Goal: Task Accomplishment & Management: Use online tool/utility

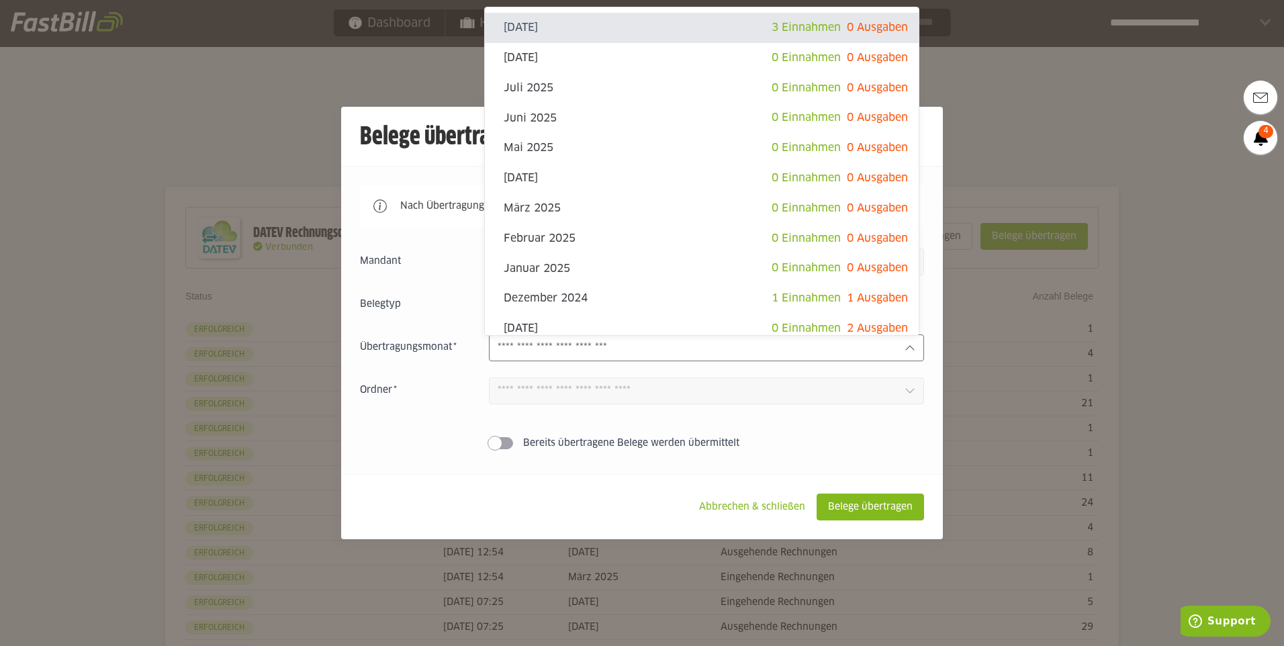
click at [887, 341] on div at bounding box center [706, 347] width 435 height 27
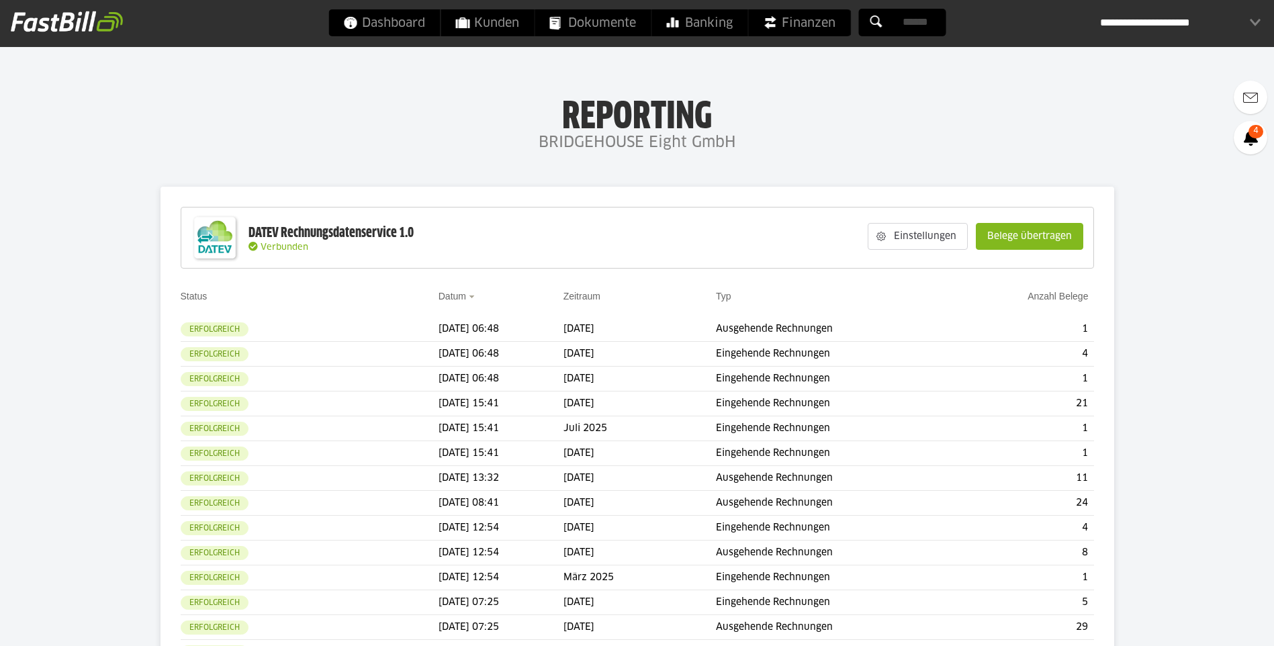
click at [987, 239] on slot "Belege übertragen" at bounding box center [1030, 237] width 106 height 26
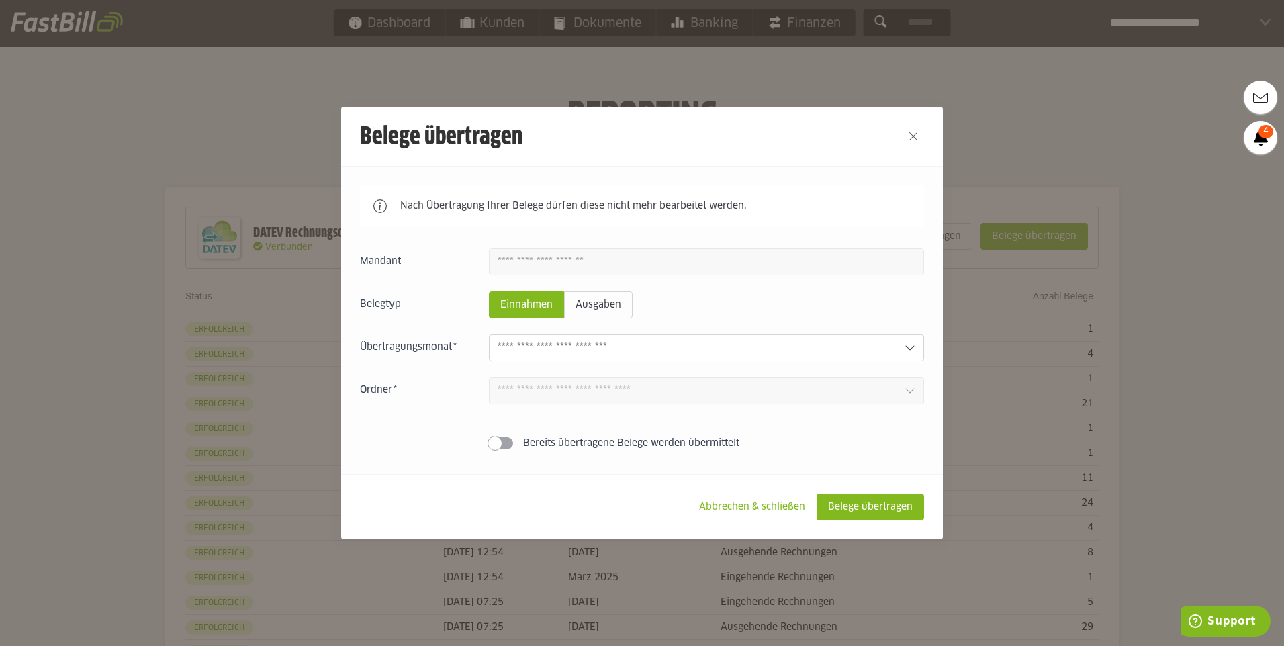
click at [894, 355] on div at bounding box center [895, 348] width 3 height 15
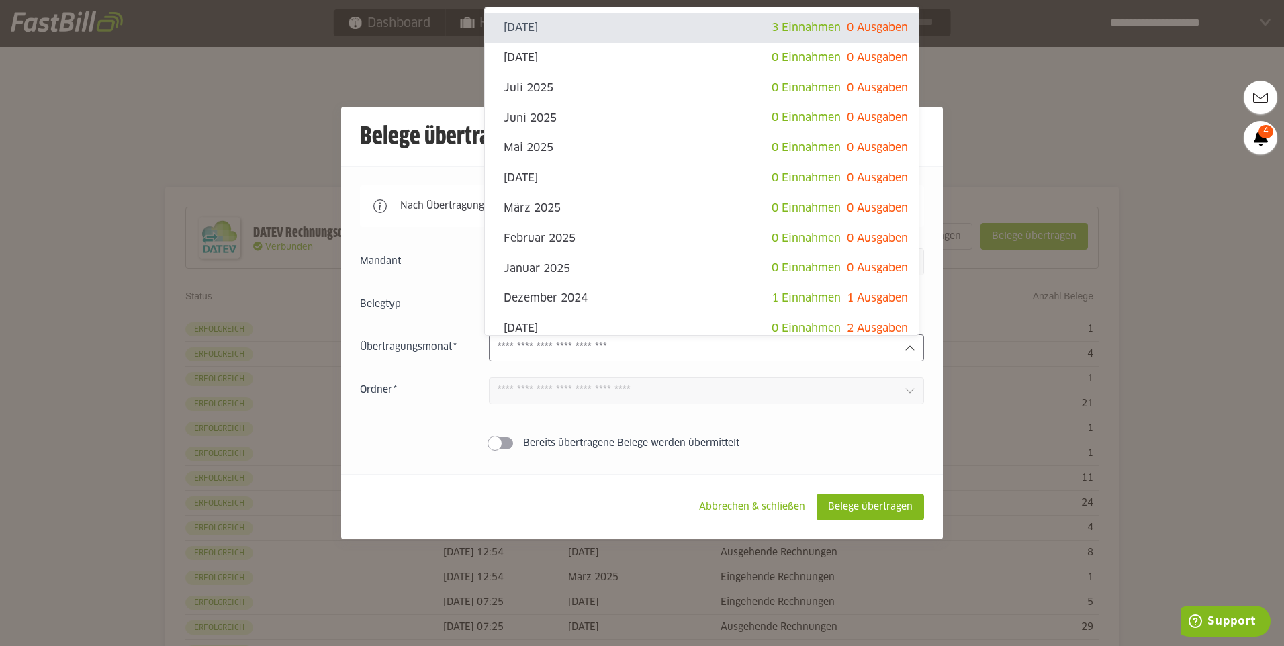
click at [989, 103] on div at bounding box center [642, 323] width 1284 height 646
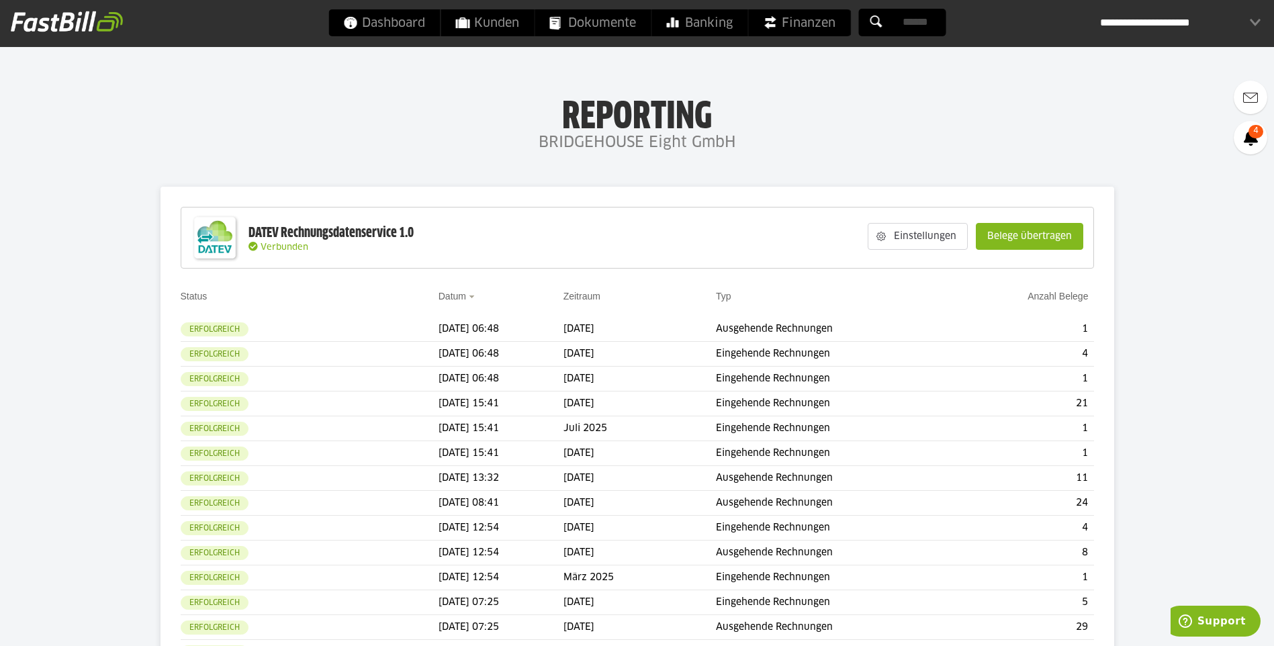
click at [718, 39] on div "Dashboard Kunden Dokumente Banking Finanzen" at bounding box center [636, 24] width 617 height 30
click at [709, 19] on span "Banking" at bounding box center [699, 22] width 66 height 27
click at [989, 229] on slot "Belege übertragen" at bounding box center [1030, 237] width 106 height 26
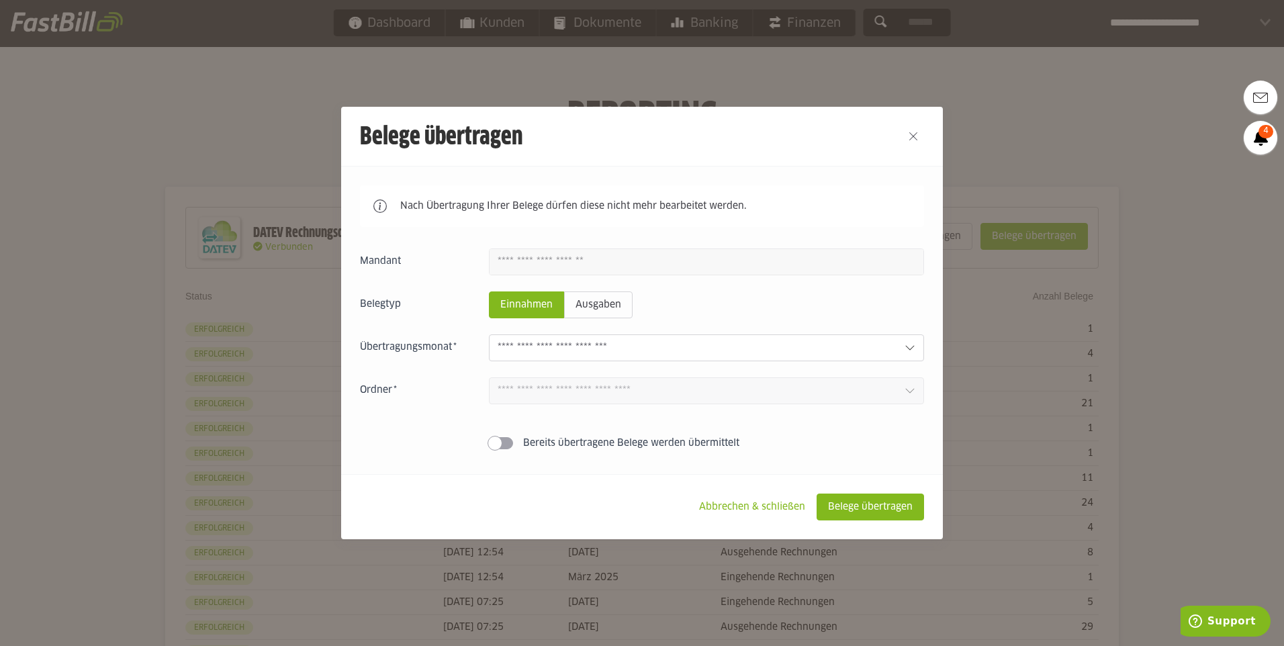
click at [899, 347] on div at bounding box center [706, 347] width 435 height 27
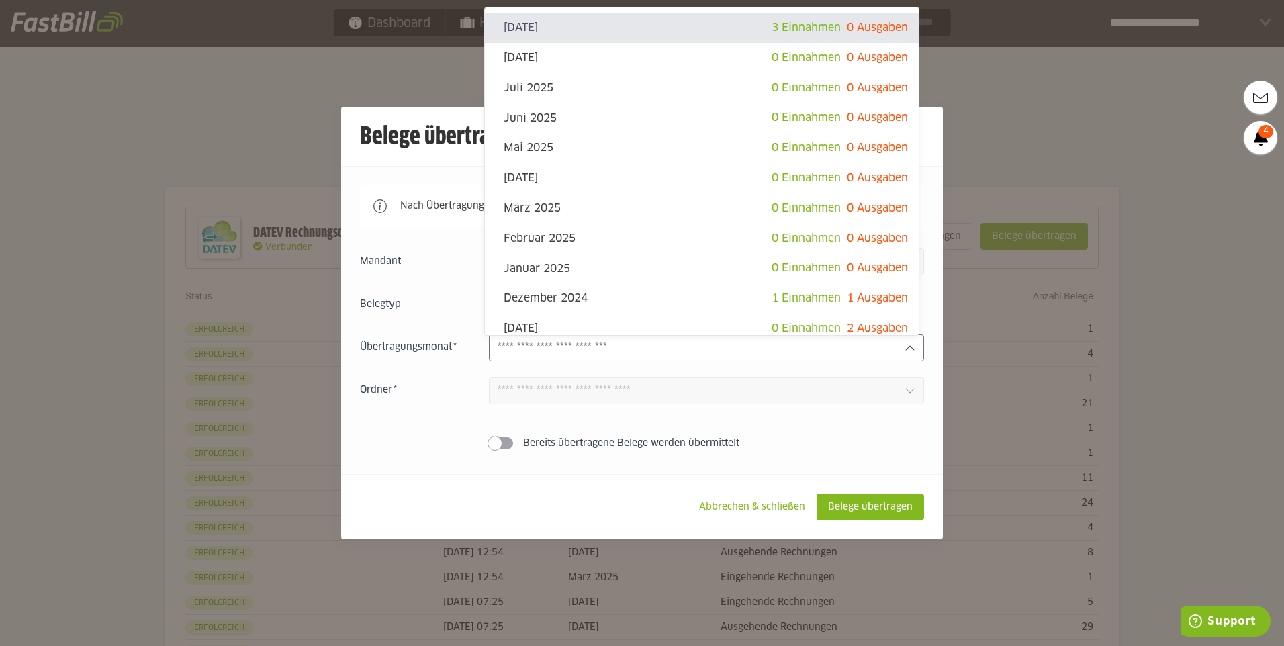
click at [1021, 65] on div at bounding box center [642, 323] width 1284 height 646
